Goal: Navigation & Orientation: Find specific page/section

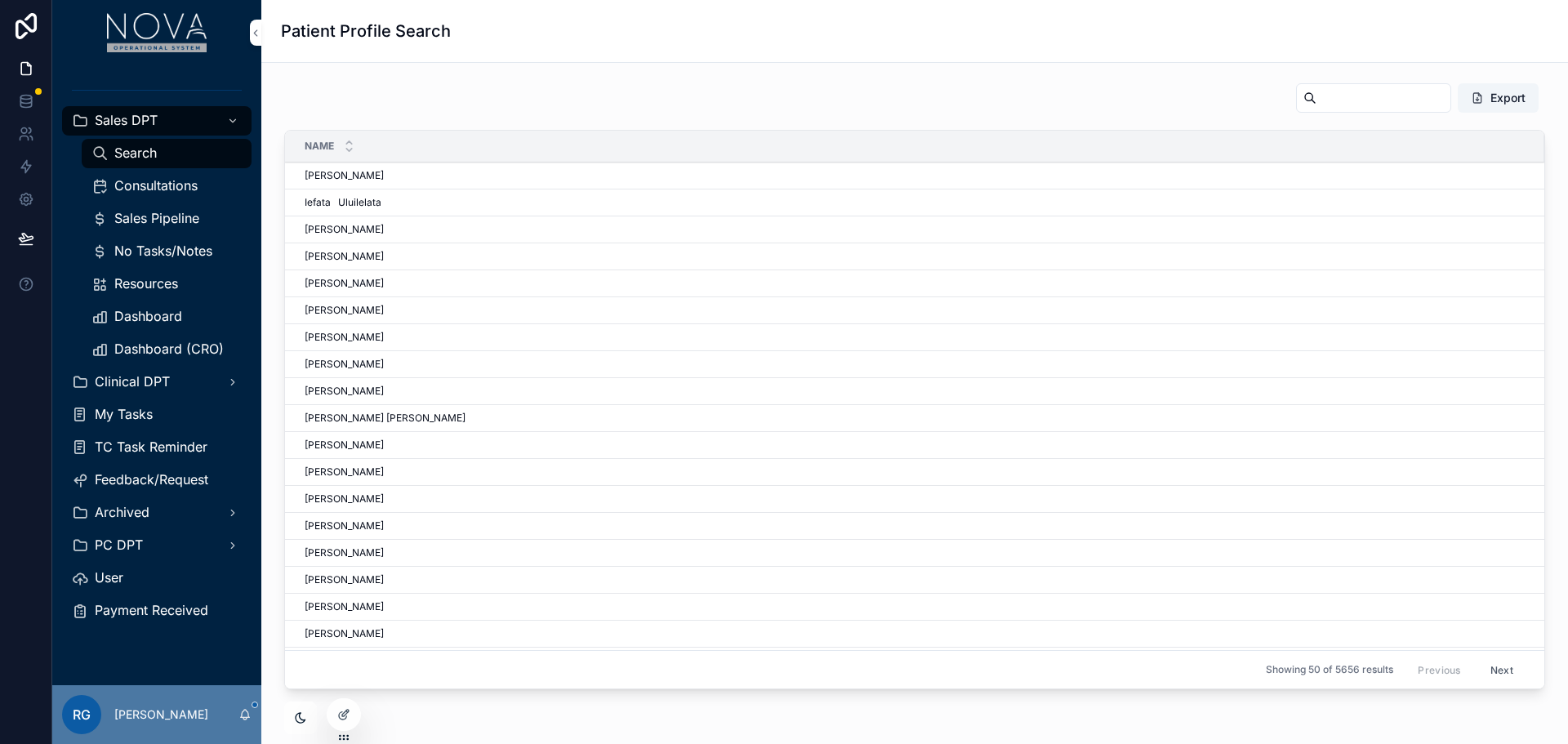
click at [147, 184] on span "Consultations" at bounding box center [156, 186] width 84 height 17
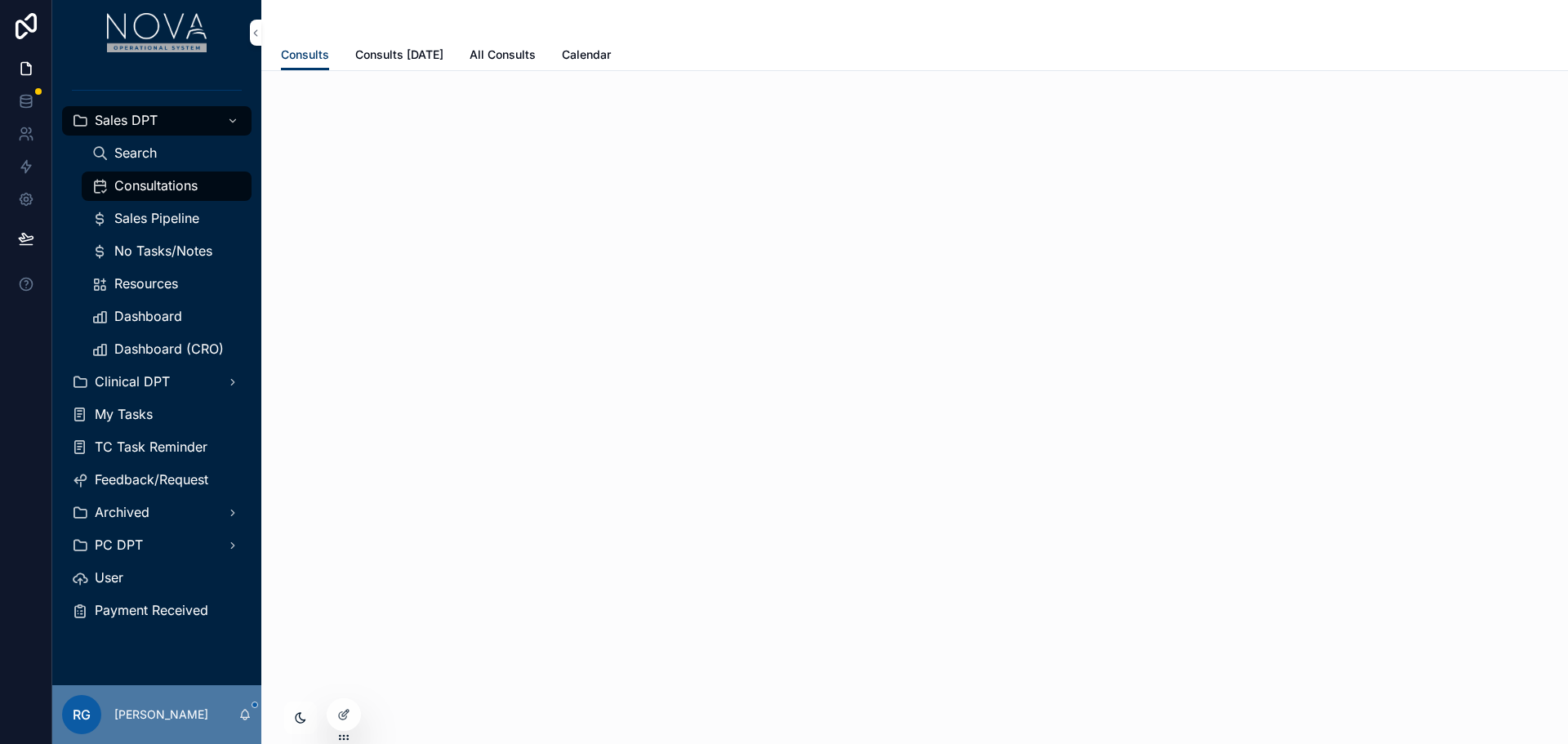
click at [403, 65] on link "Consults [DATE]" at bounding box center [400, 56] width 88 height 33
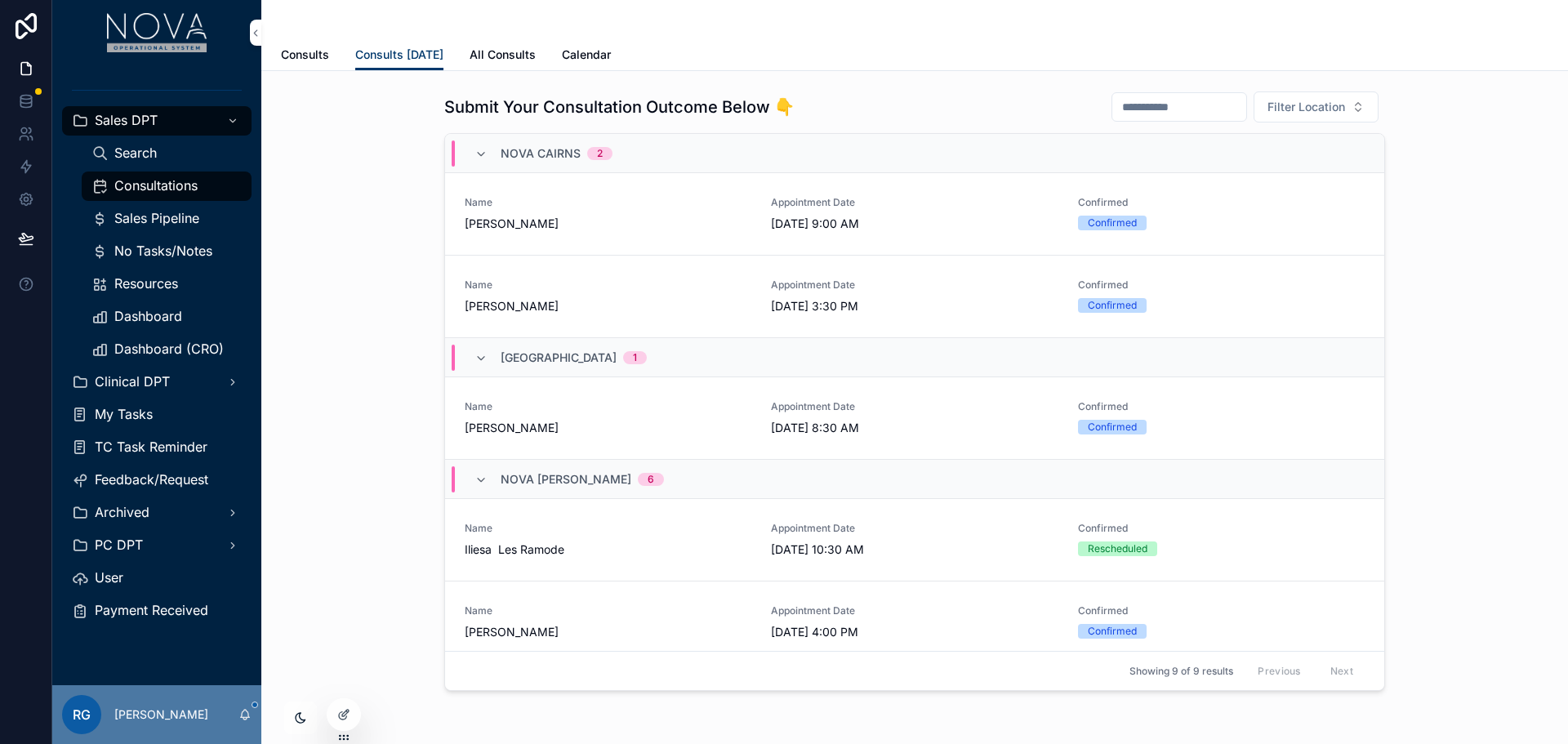
click at [501, 52] on span "All Consults" at bounding box center [502, 54] width 66 height 16
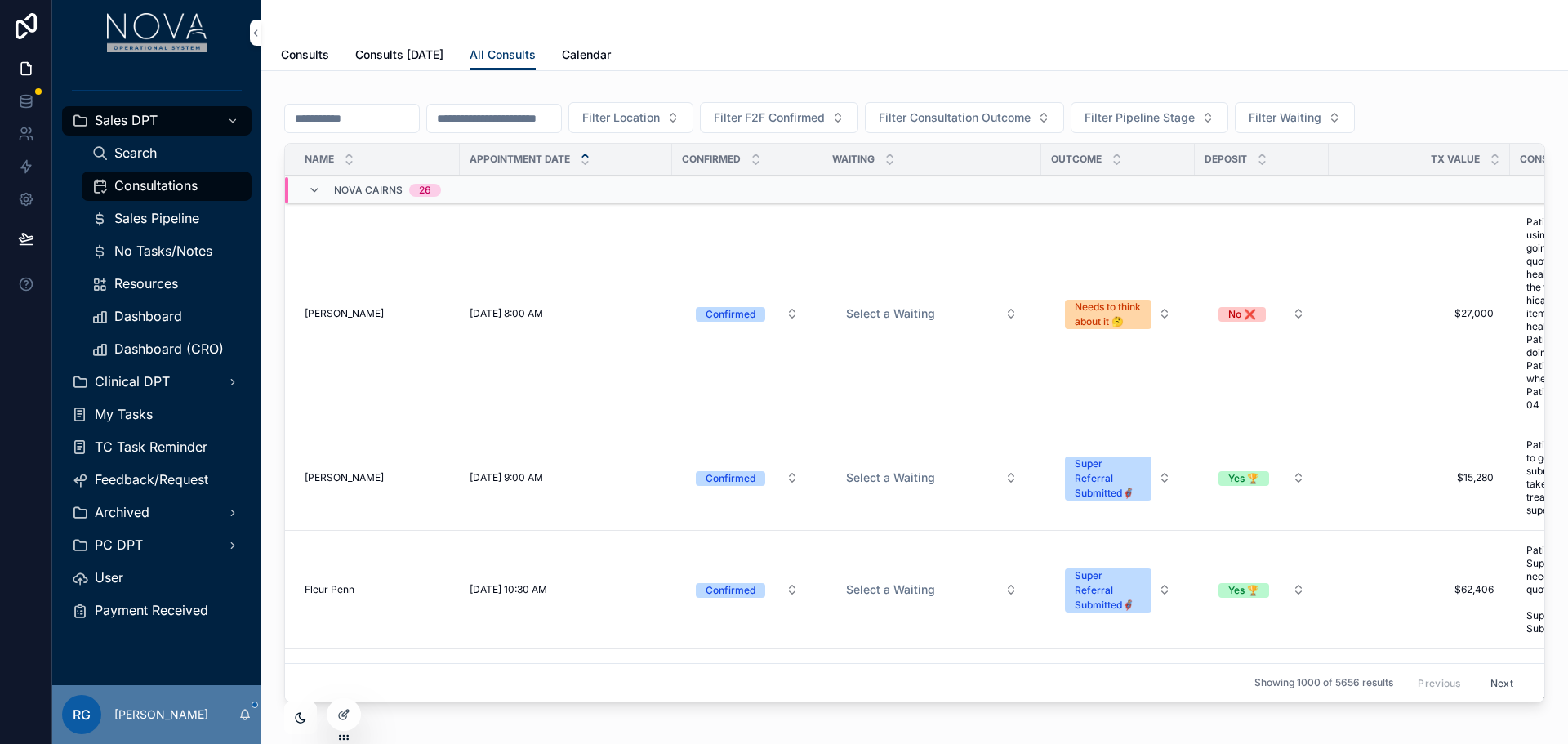
click at [164, 222] on span "Sales Pipeline" at bounding box center [157, 219] width 84 height 17
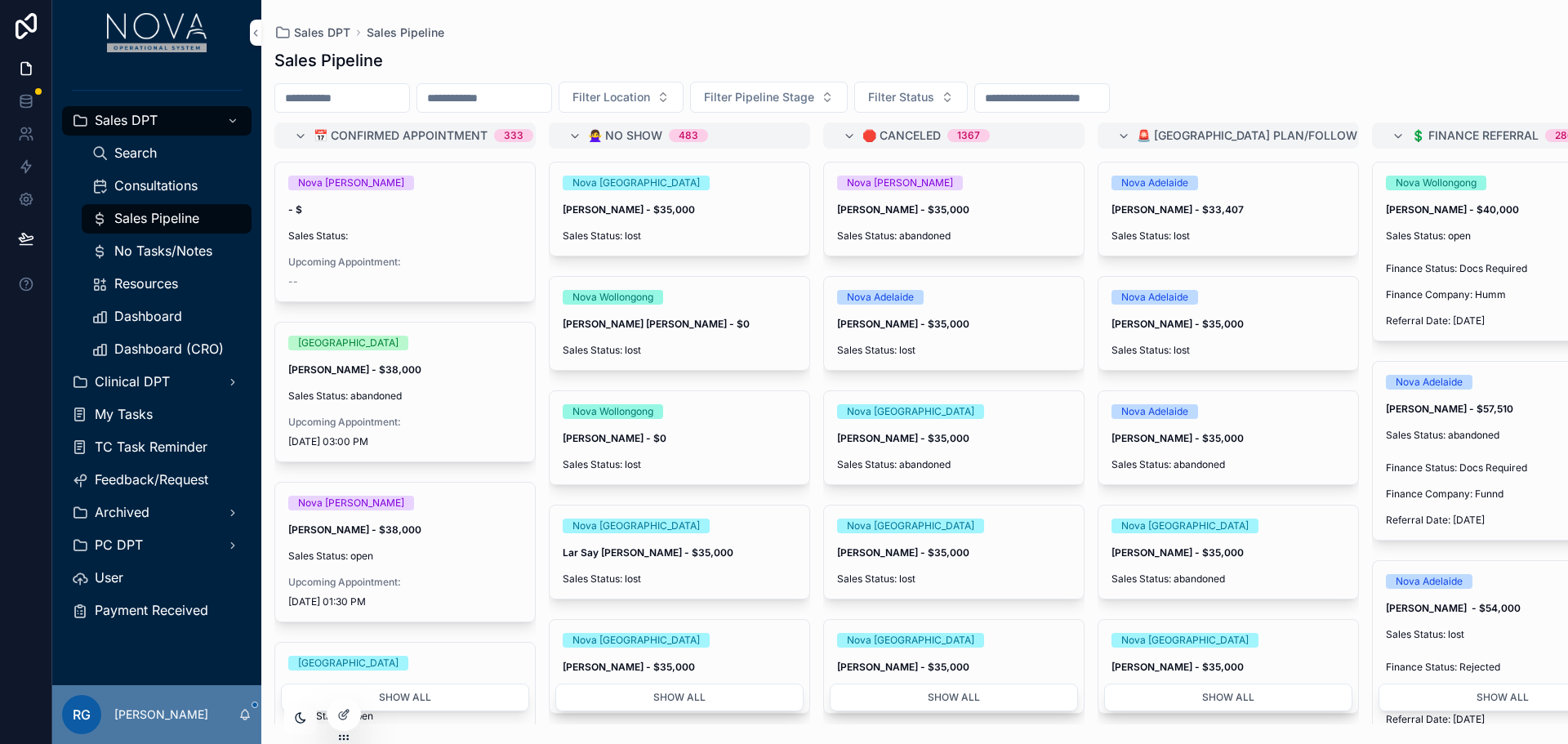
click at [167, 173] on div "Consultations" at bounding box center [166, 186] width 150 height 26
click at [166, 182] on span "Consultations" at bounding box center [156, 186] width 84 height 17
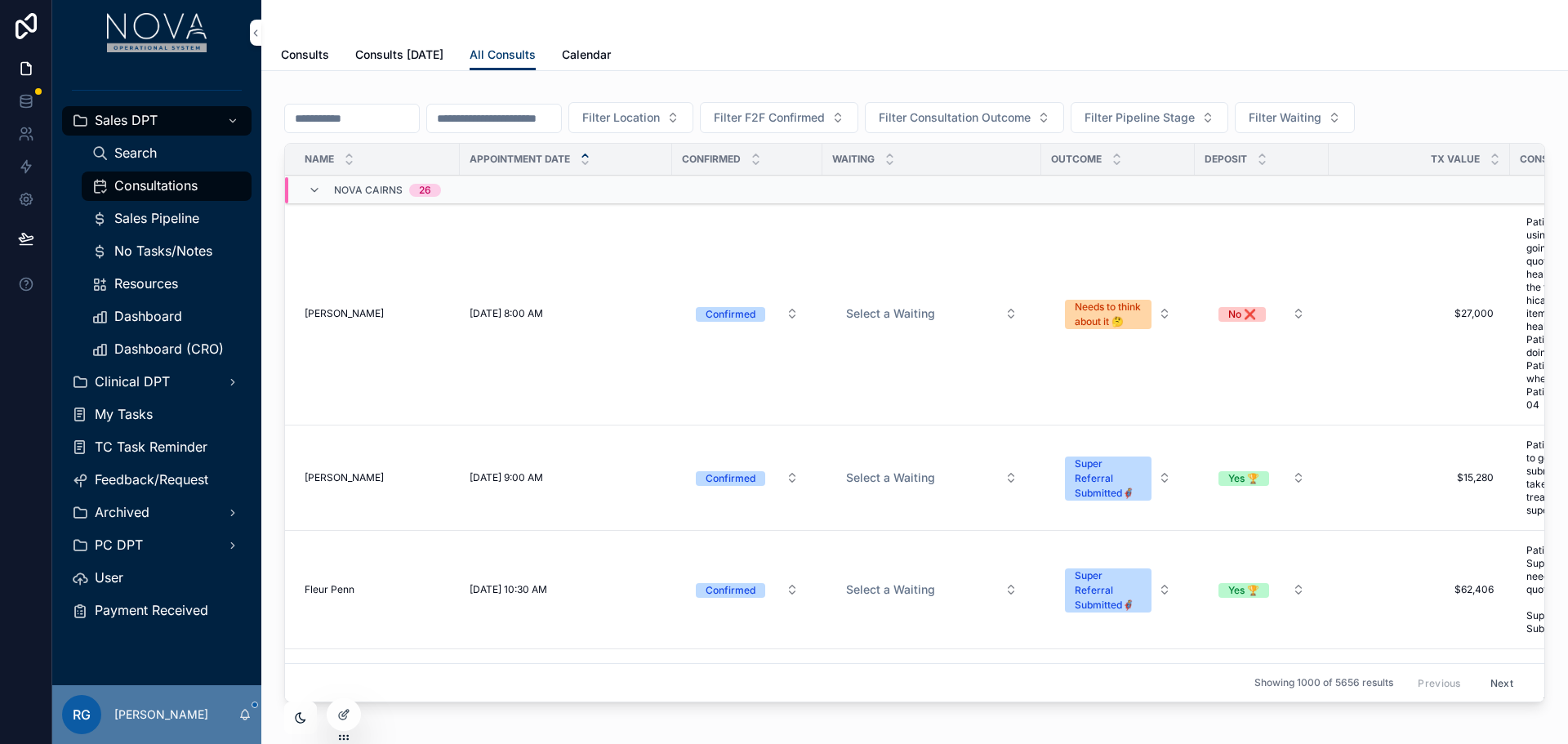
click at [0, 0] on icon at bounding box center [0, 0] width 0 height 0
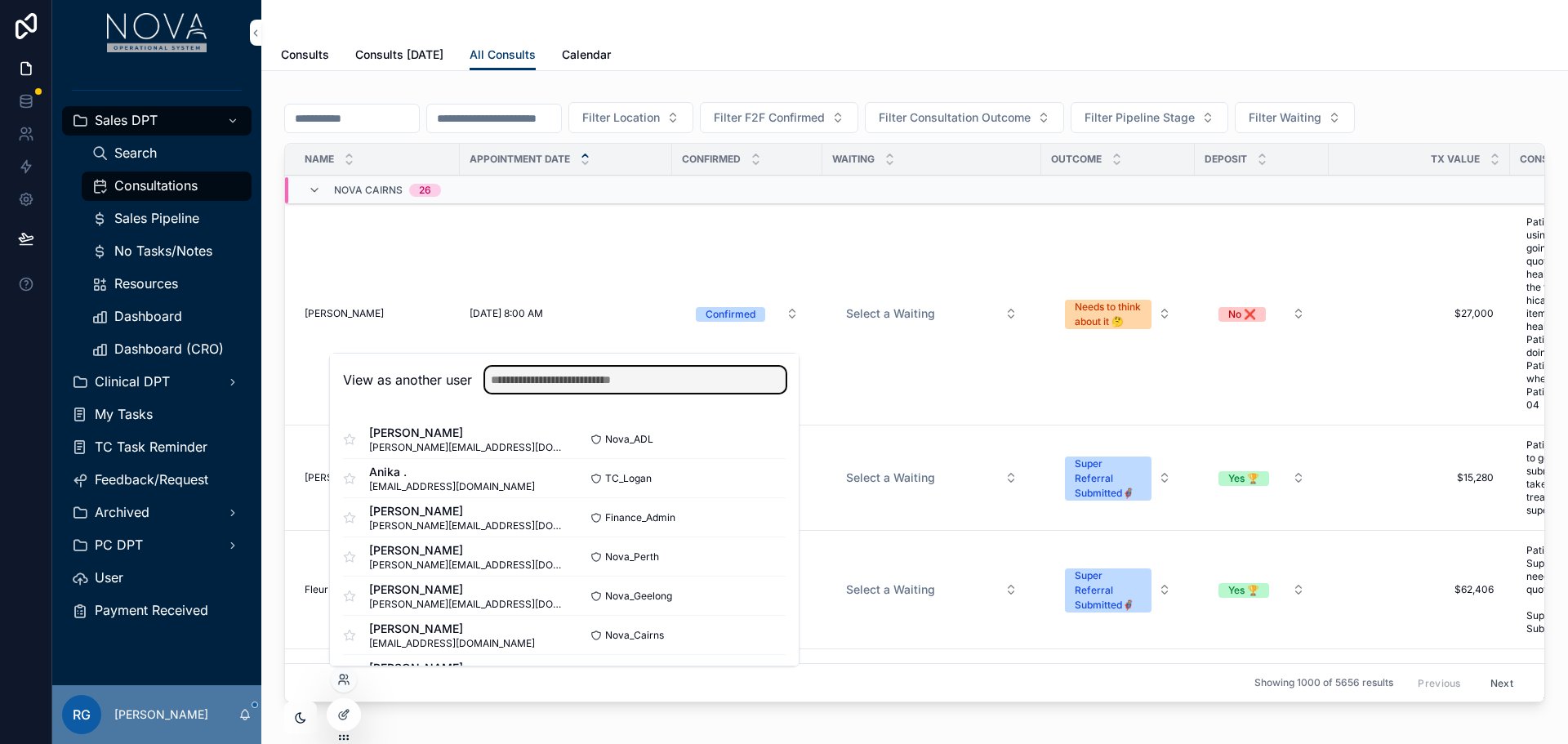
click at [627, 367] on input "text" at bounding box center [635, 380] width 300 height 26
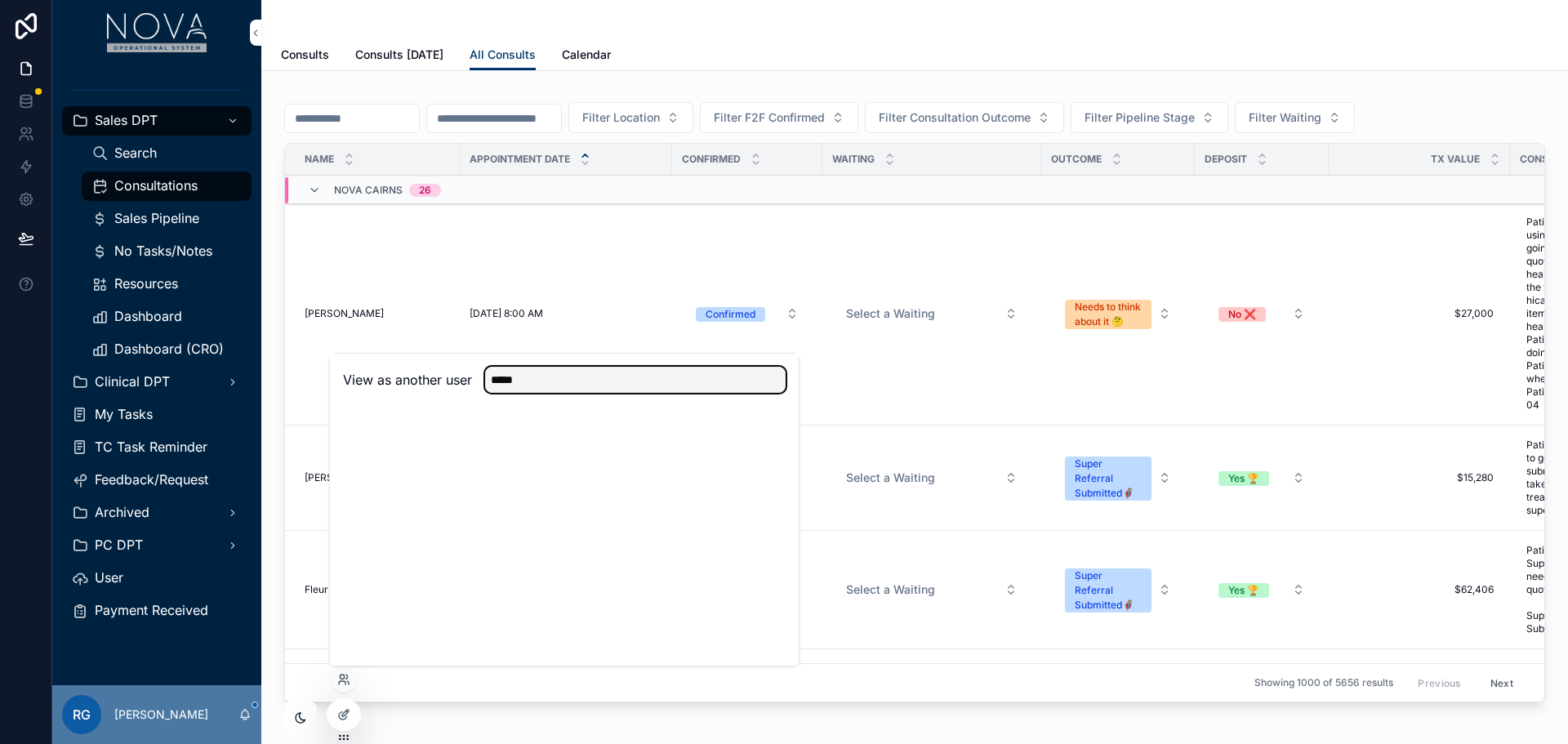
click at [626, 380] on input "*****" at bounding box center [635, 380] width 300 height 26
type input "****"
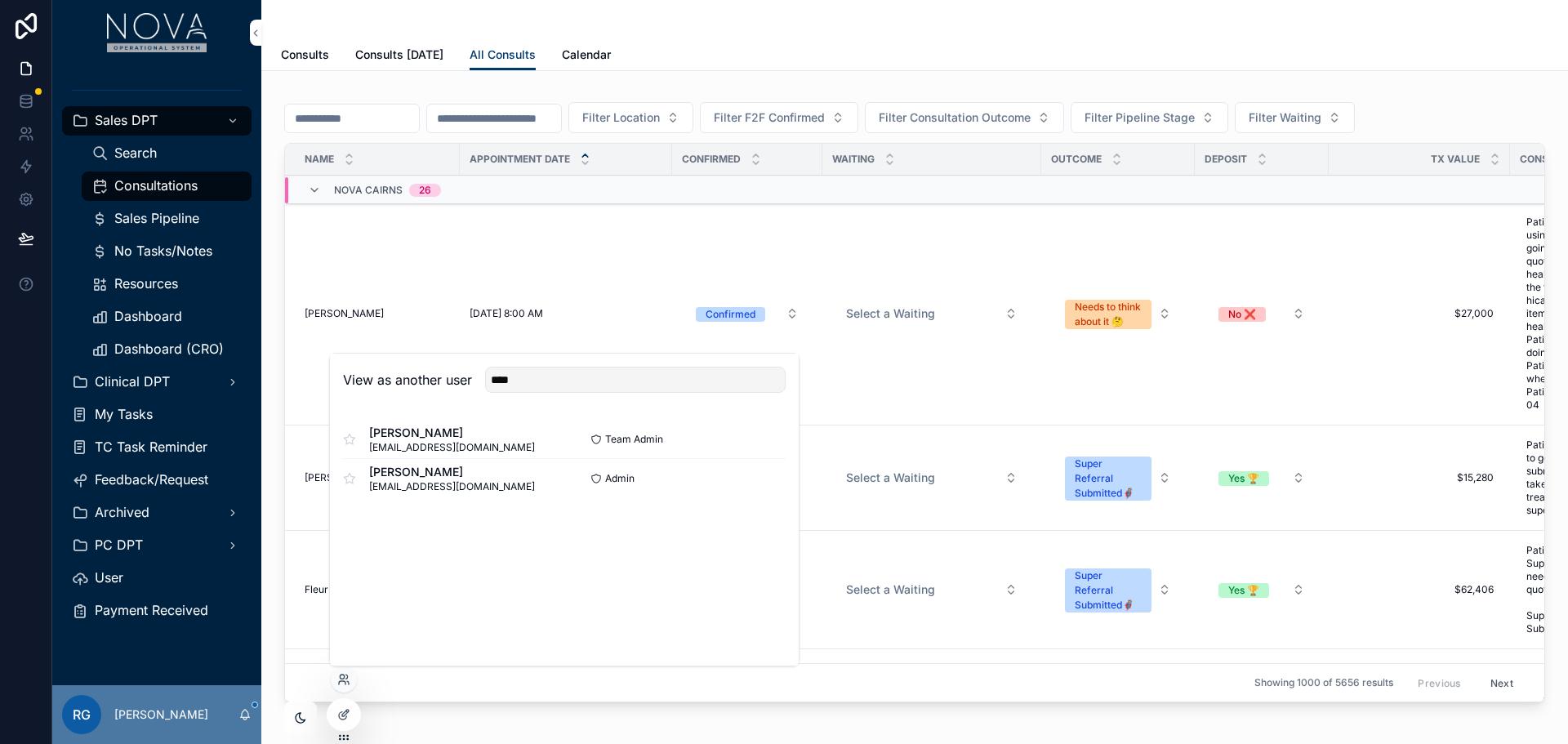
click at [0, 0] on button "Select" at bounding box center [0, 0] width 0 height 0
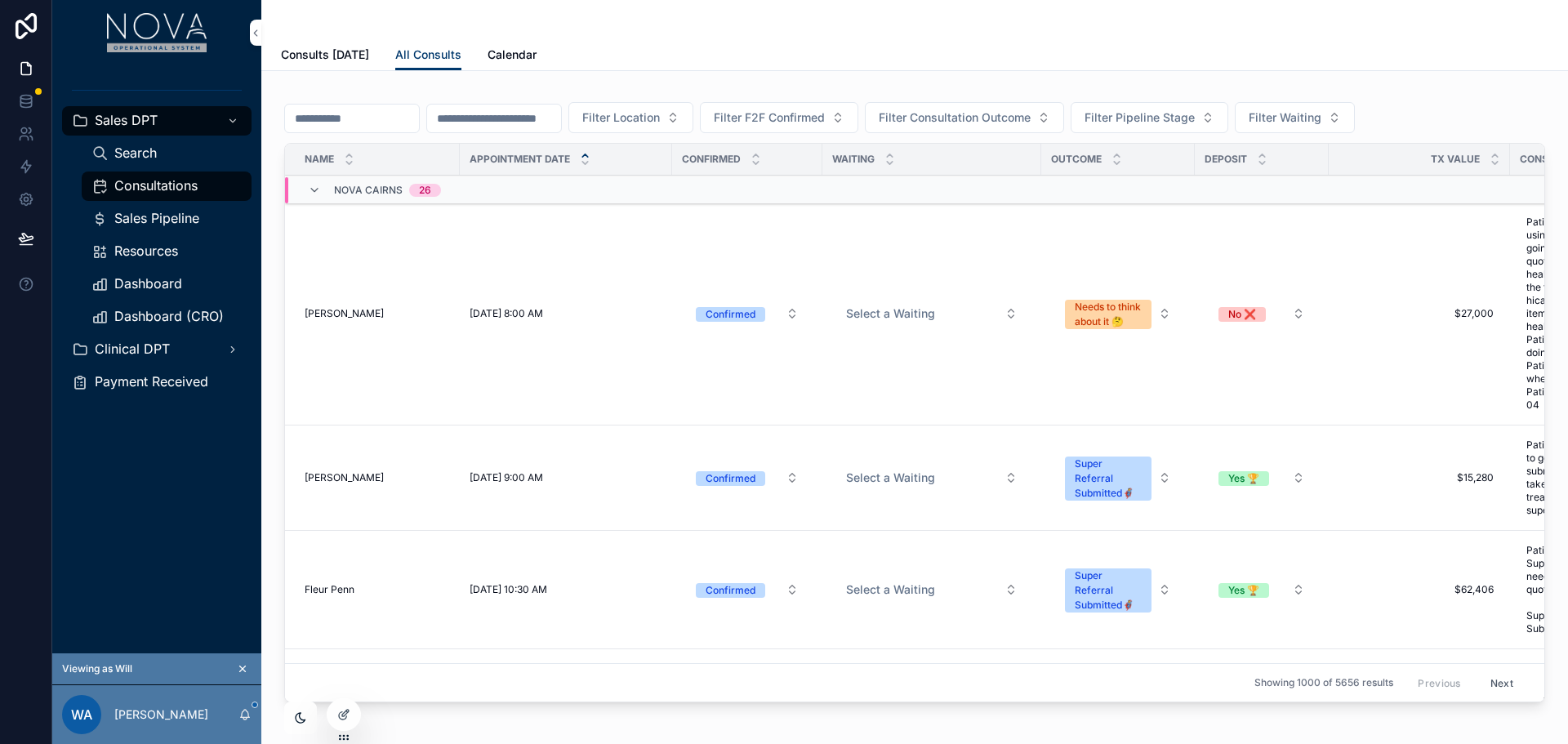
click at [325, 53] on span "Consults [DATE]" at bounding box center [325, 54] width 88 height 16
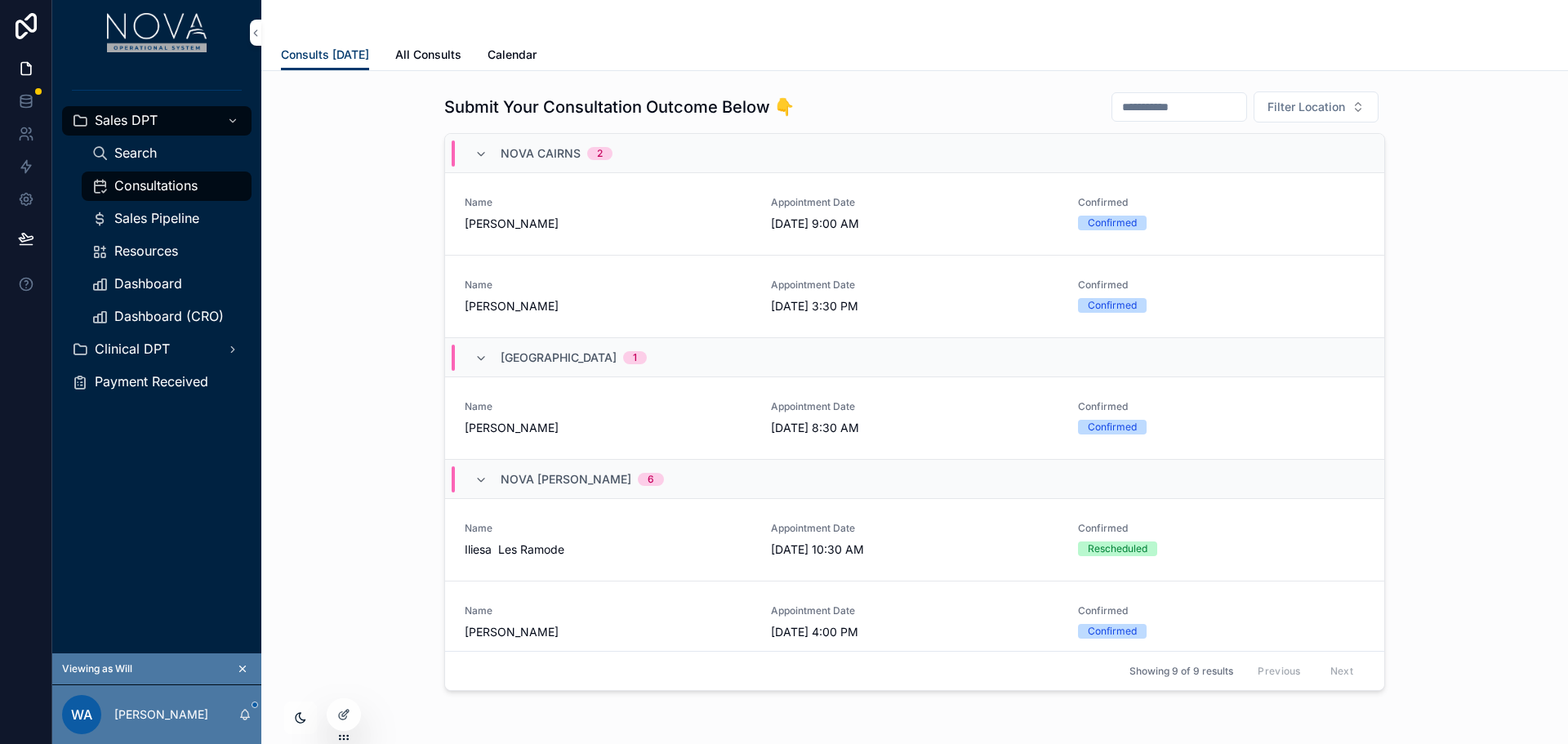
click at [427, 51] on span "All Consults" at bounding box center [428, 54] width 66 height 16
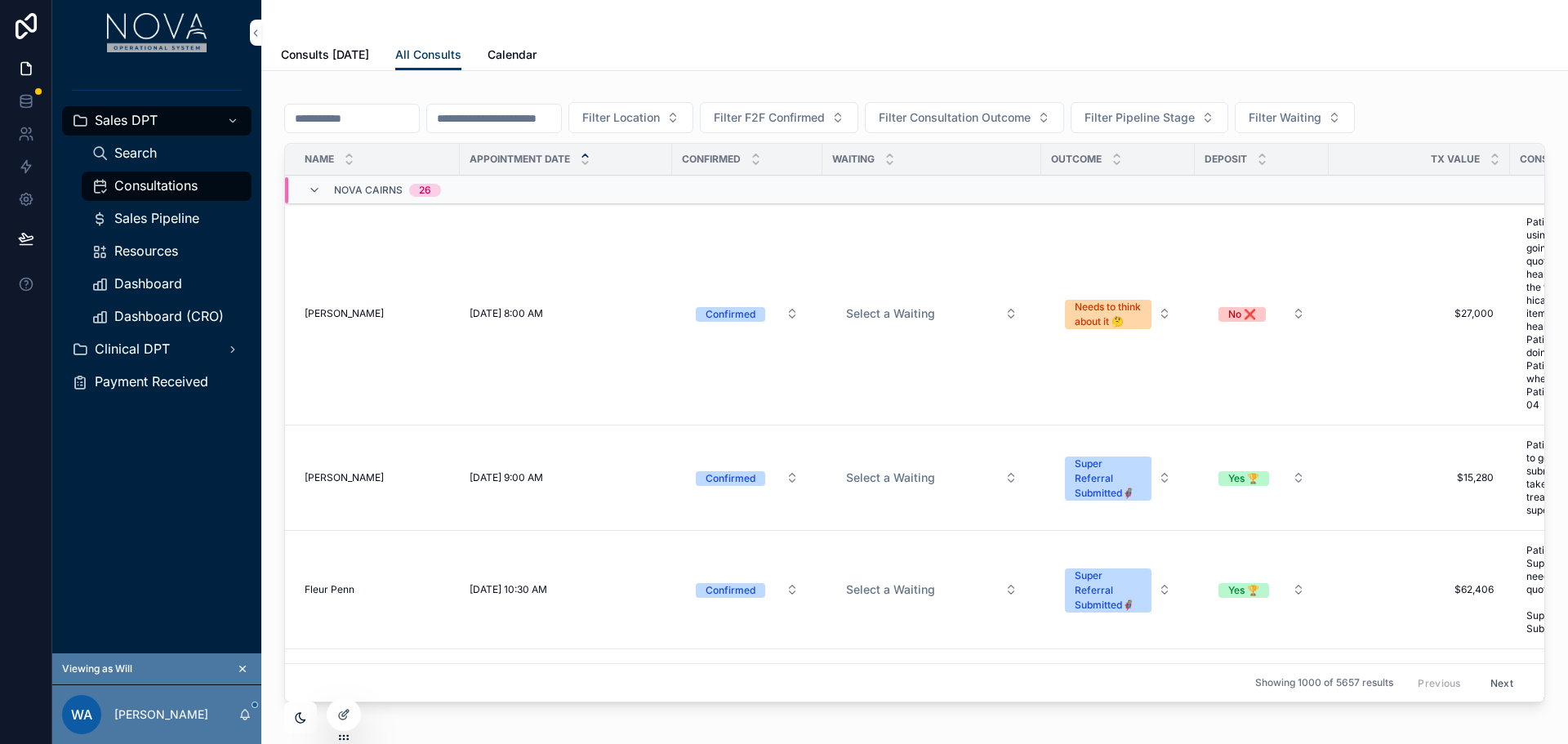
click at [515, 53] on span "Calendar" at bounding box center [511, 54] width 49 height 16
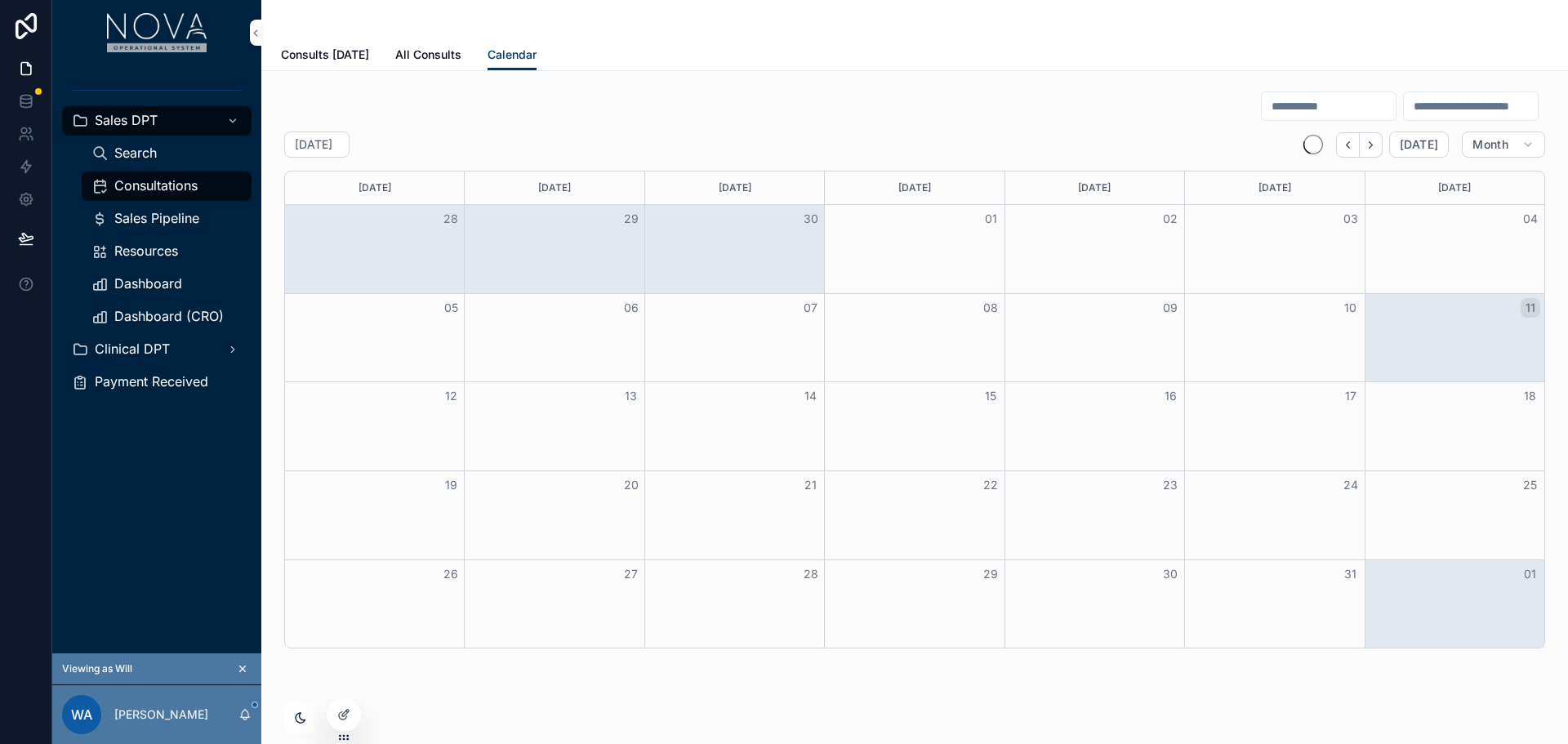
click at [432, 62] on span "All Consults" at bounding box center [428, 54] width 66 height 16
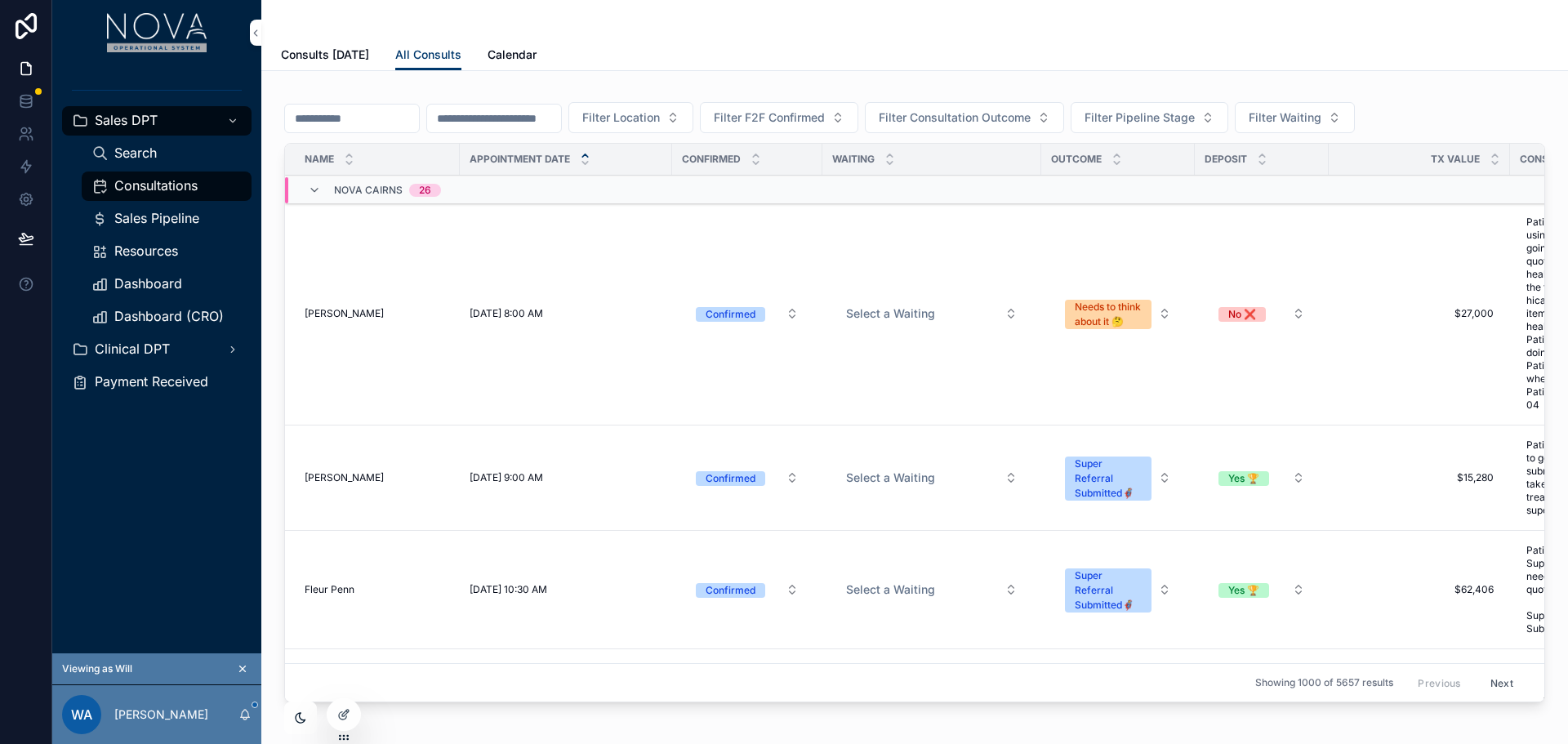
click at [522, 56] on span "Calendar" at bounding box center [511, 54] width 49 height 16
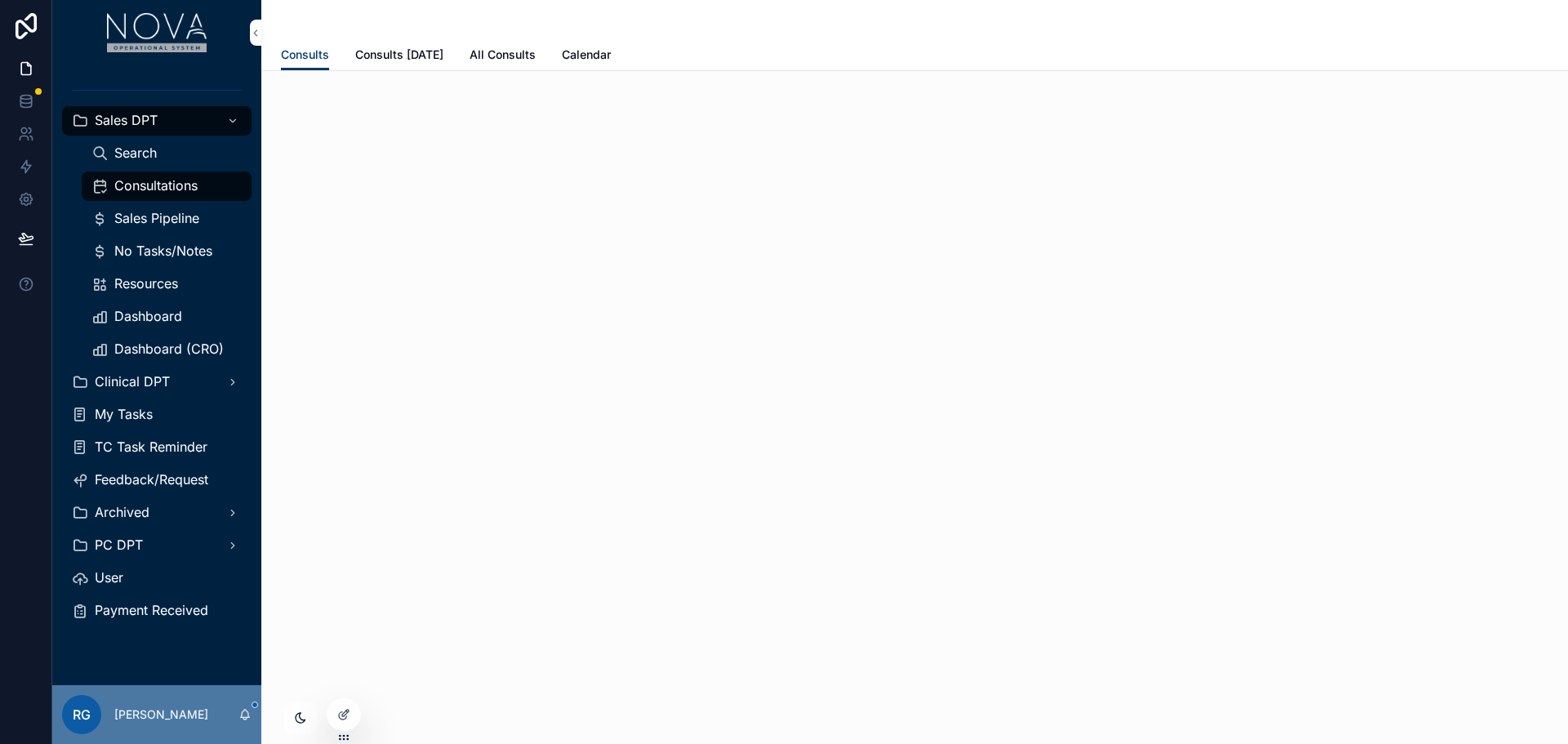
click at [202, 381] on div "Clinical DPT" at bounding box center [157, 382] width 170 height 26
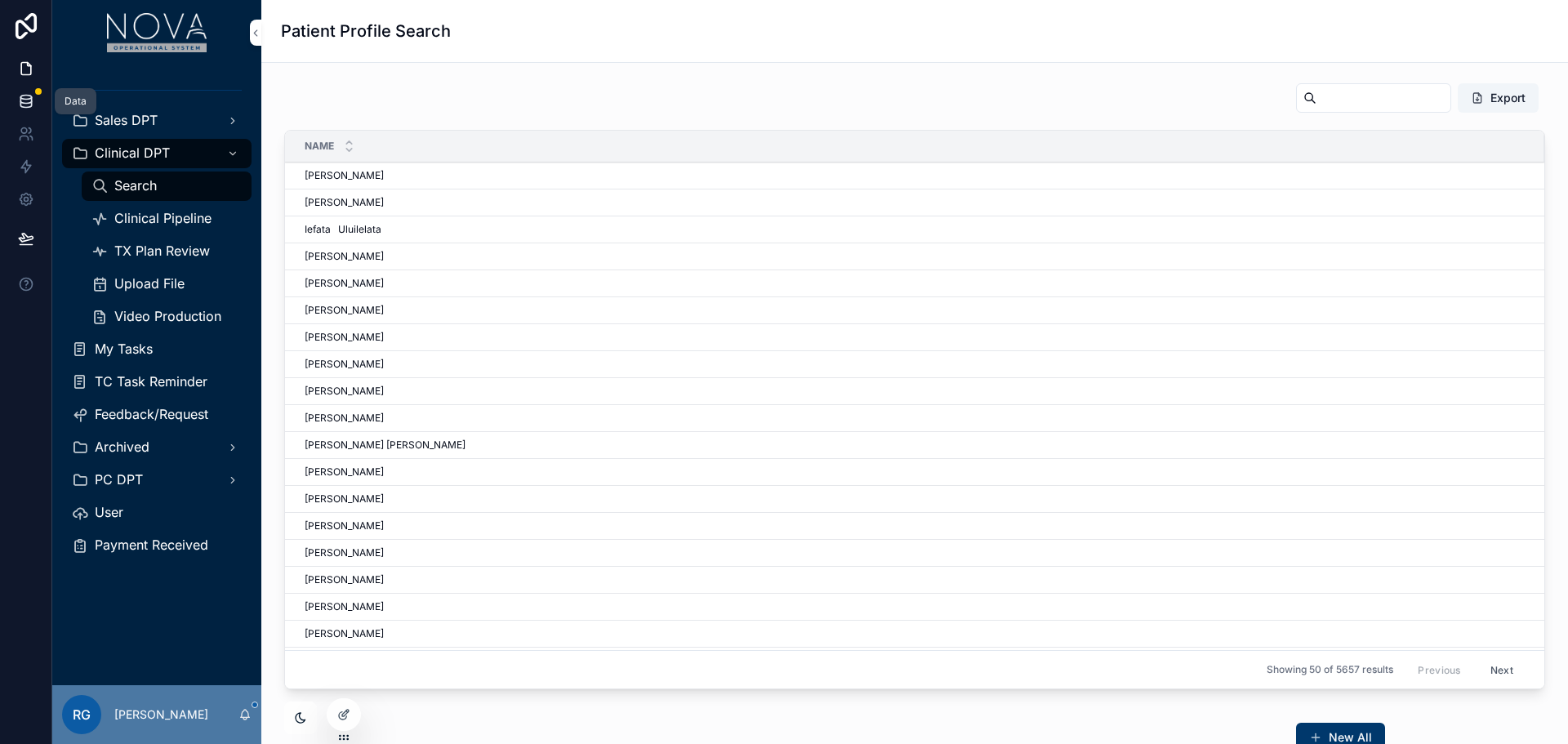
click at [26, 106] on icon at bounding box center [25, 100] width 16 height 16
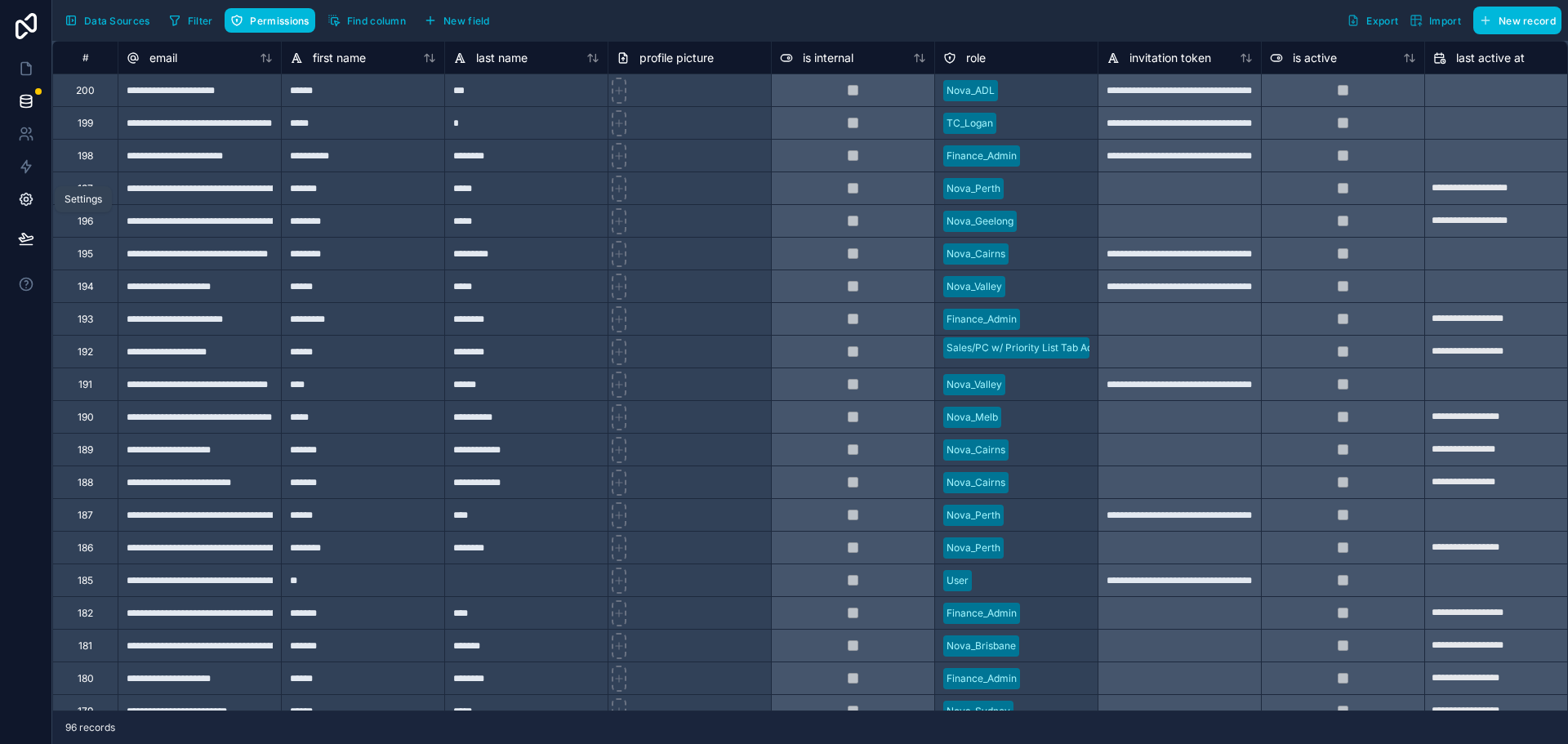
click at [22, 195] on icon at bounding box center [25, 199] width 12 height 12
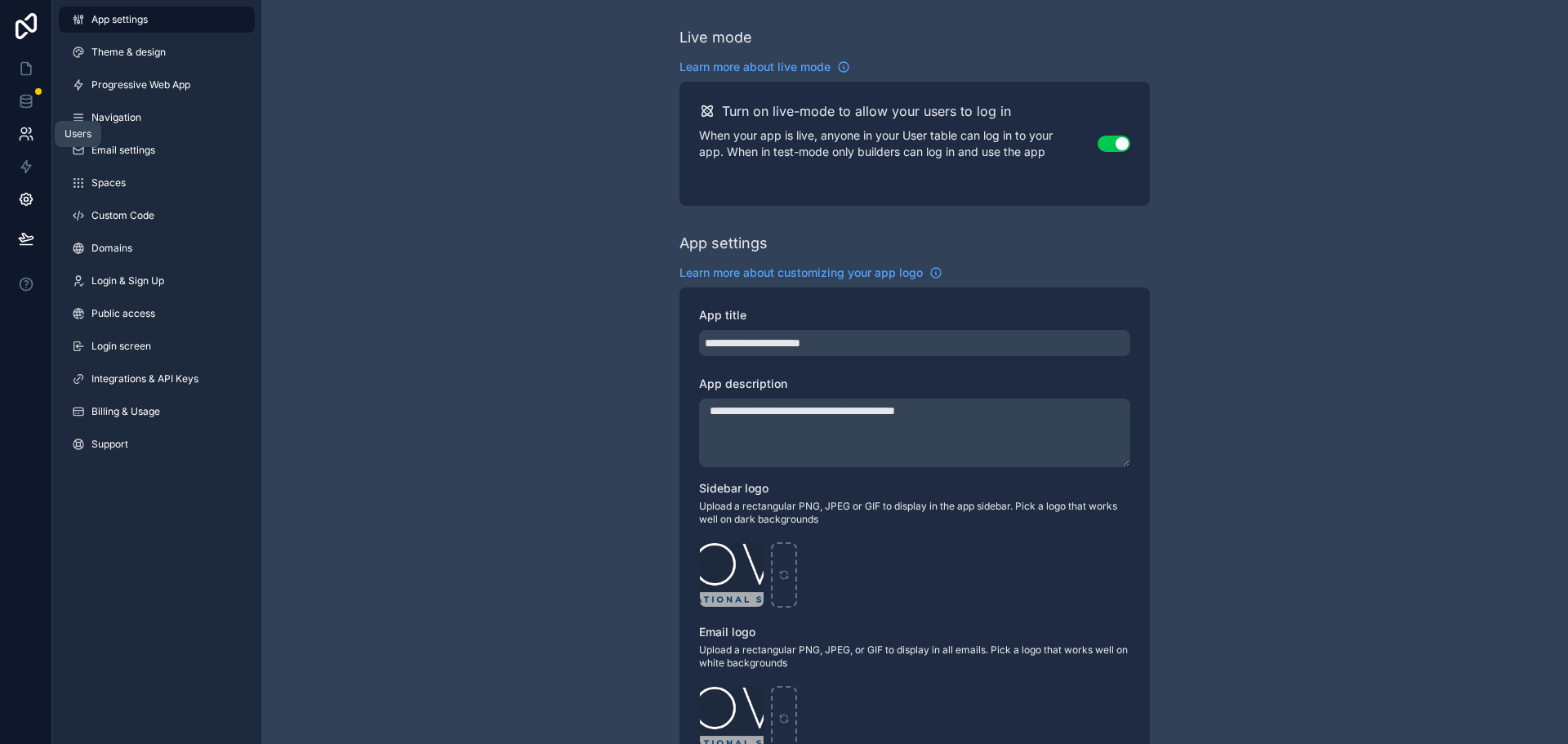
click at [26, 139] on icon at bounding box center [25, 133] width 16 height 16
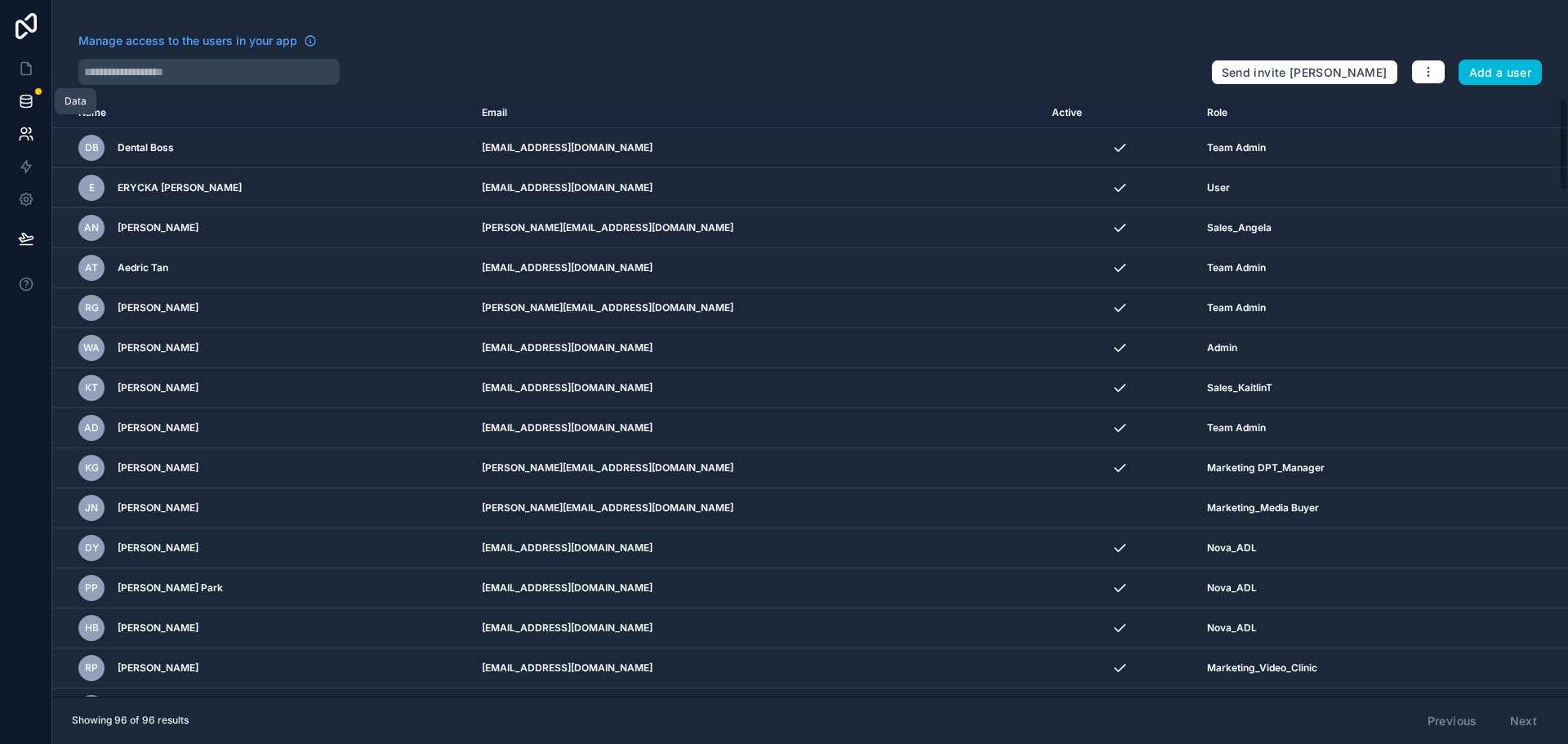
click at [31, 98] on icon at bounding box center [25, 100] width 10 height 7
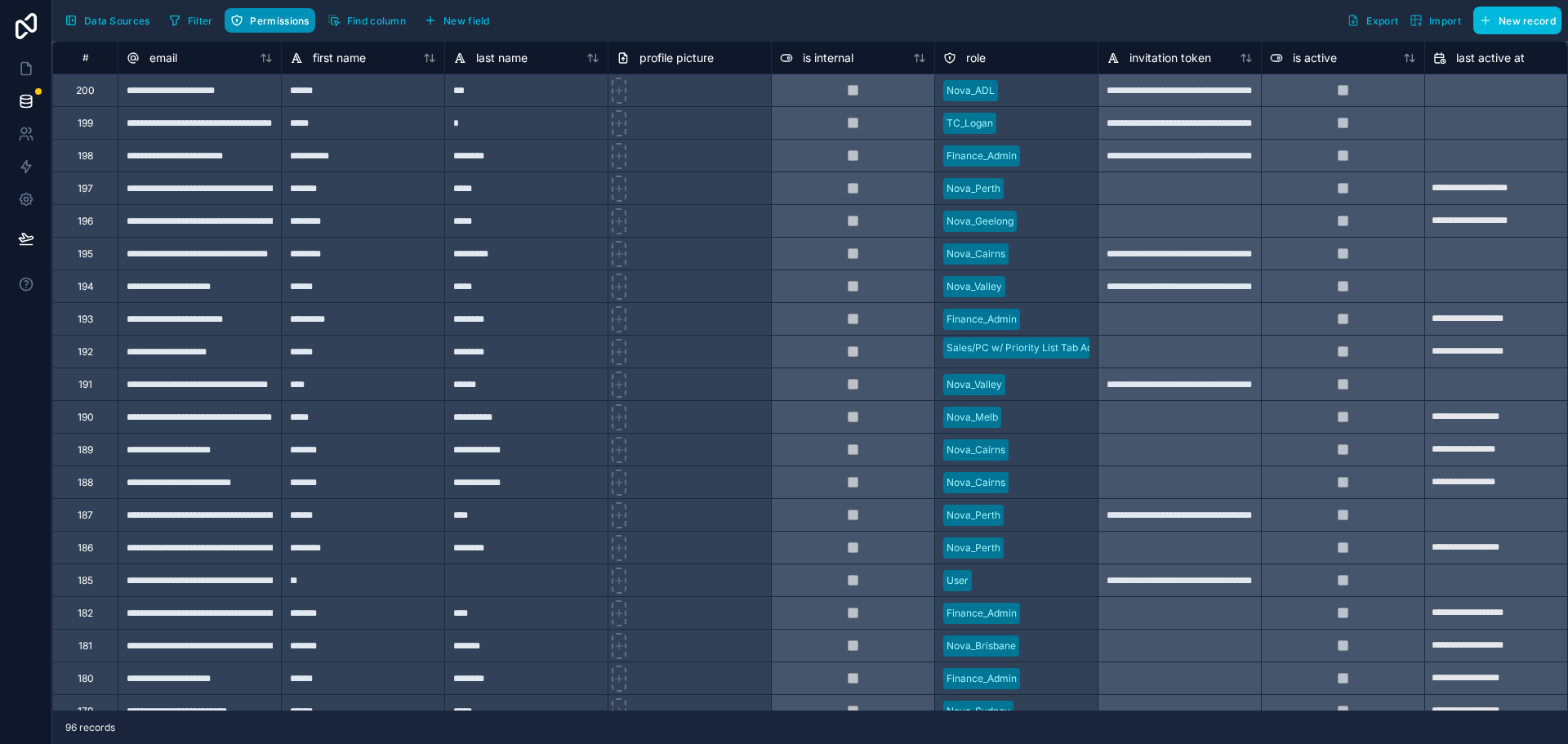
click at [293, 13] on button "Permissions" at bounding box center [269, 21] width 90 height 24
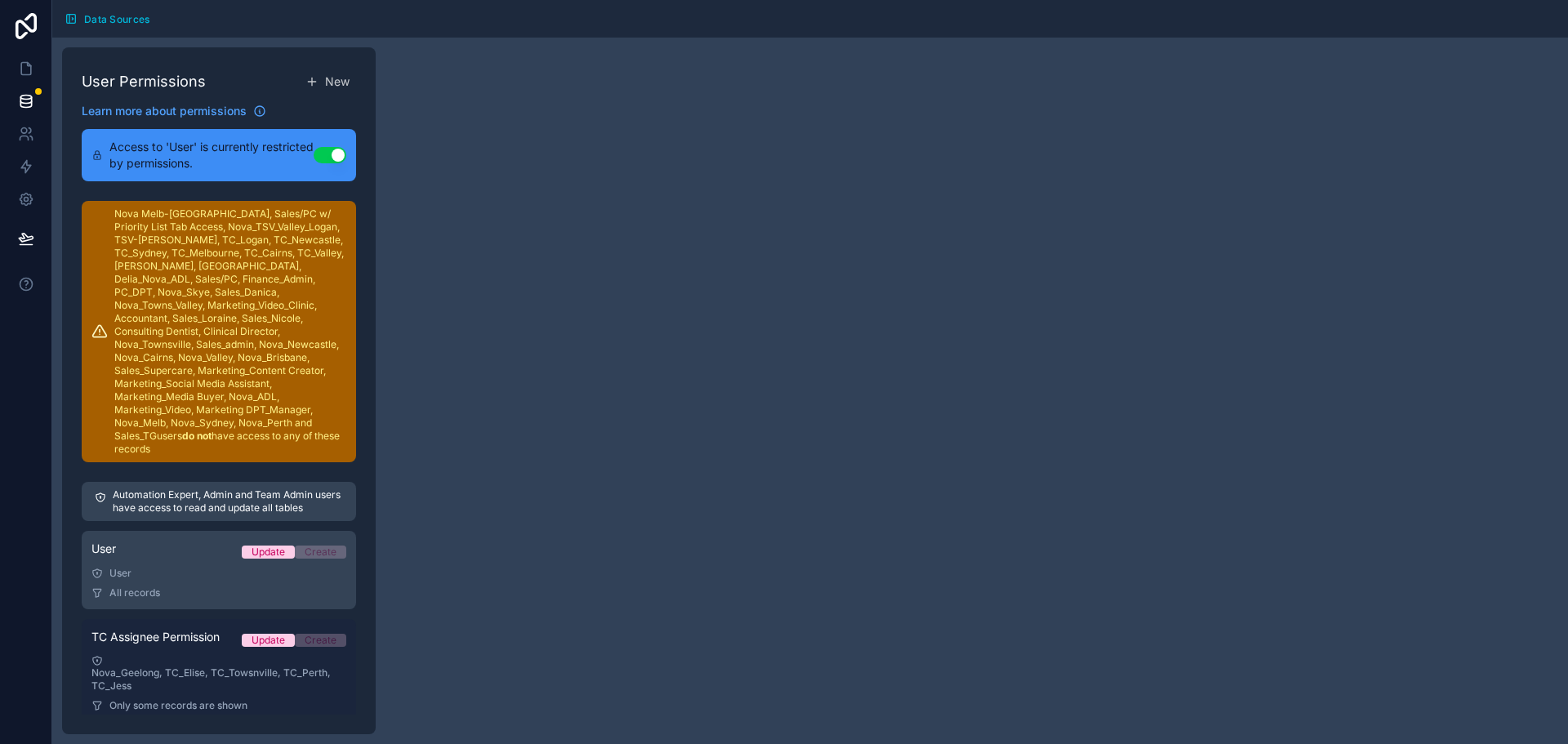
click at [175, 639] on span "TC Assignee Permission" at bounding box center [155, 636] width 129 height 16
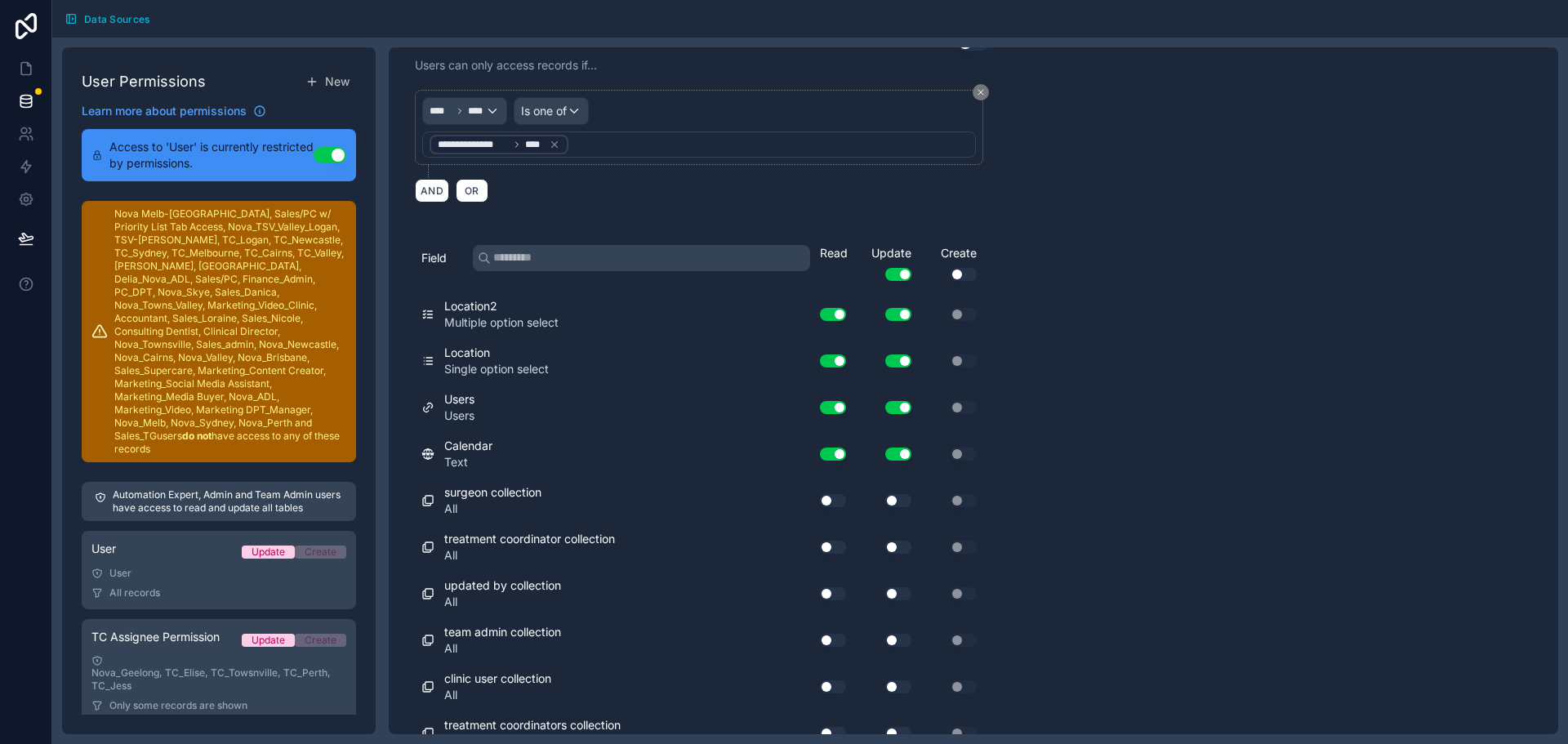
scroll to position [181, 0]
